Goal: Task Accomplishment & Management: Manage account settings

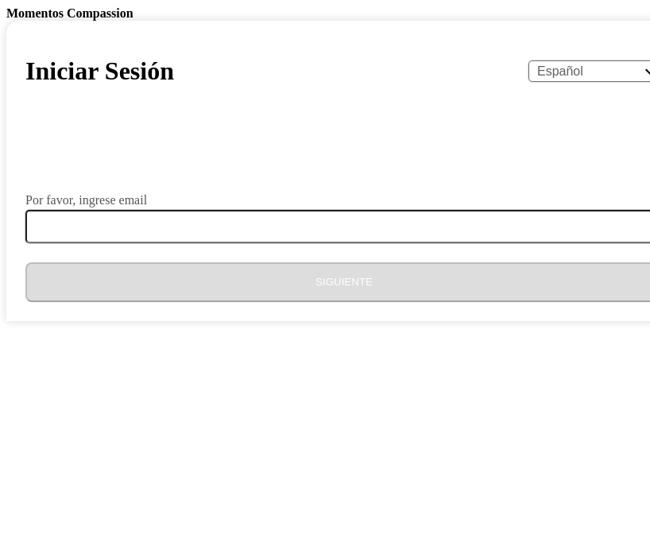
select select "es"
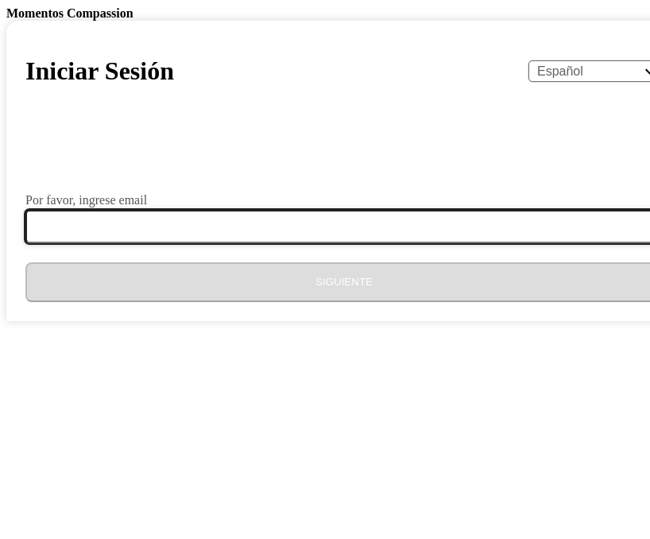
click at [390, 243] on input "Por favor, ingrese email" at bounding box center [353, 226] width 657 height 33
type input "[EMAIL_ADDRESS][DOMAIN_NAME]"
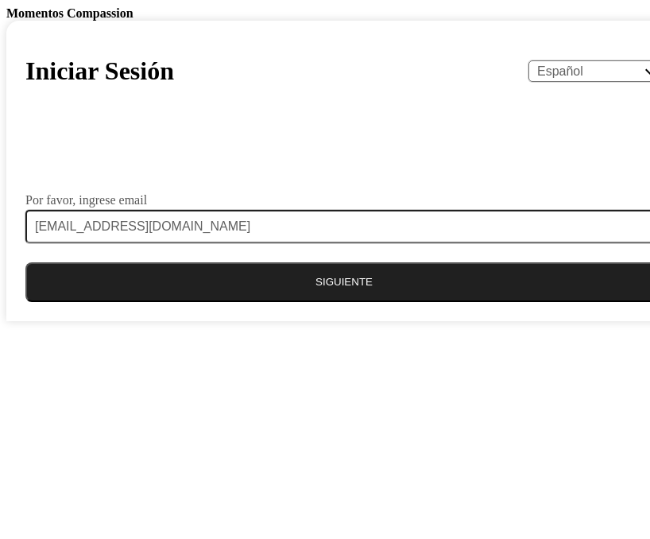
click at [364, 302] on button "Siguiente" at bounding box center [344, 282] width 638 height 40
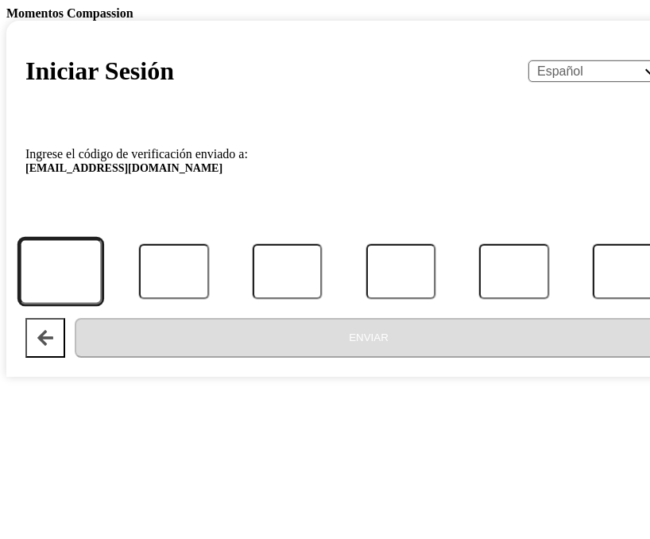
click at [103, 305] on input "Código" at bounding box center [60, 272] width 83 height 66
paste input "125519"
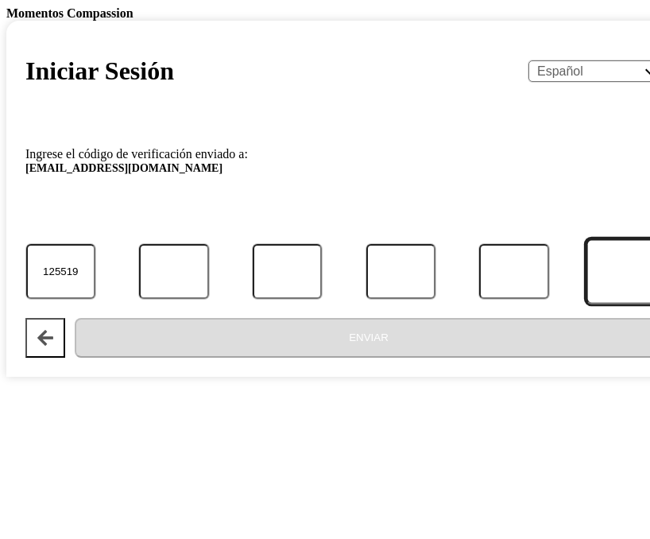
type input "1"
type input "2"
type input "5"
type input "1"
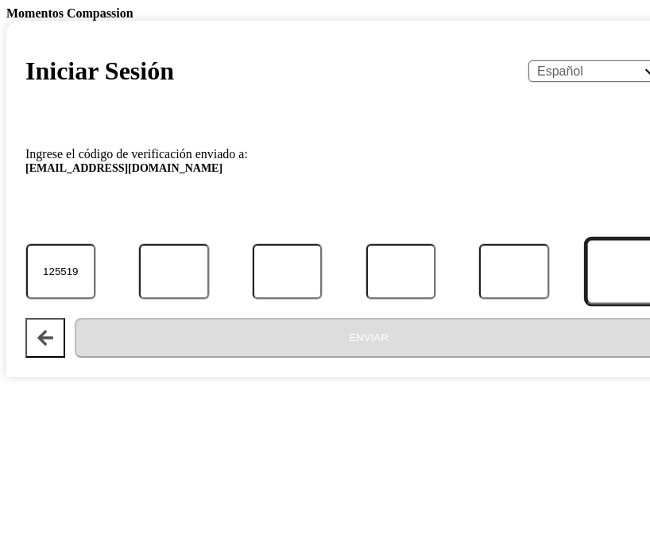
type input "9"
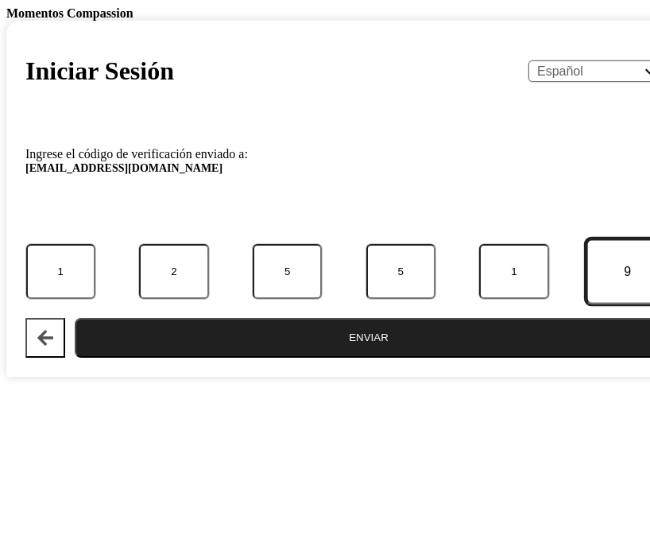
click at [75, 318] on button "Enviar" at bounding box center [369, 338] width 588 height 40
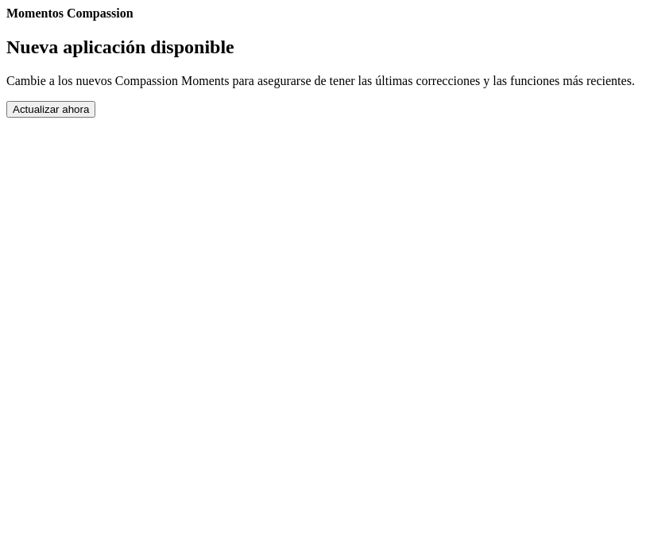
click at [95, 118] on button "Actualizar ahora" at bounding box center [50, 109] width 89 height 17
